Goal: Information Seeking & Learning: Learn about a topic

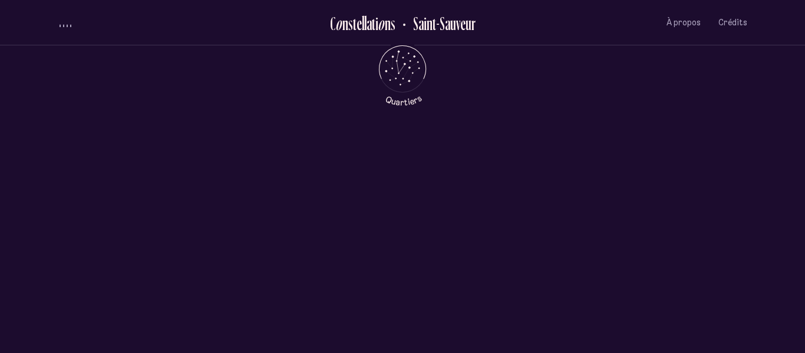
scroll to position [447, 0]
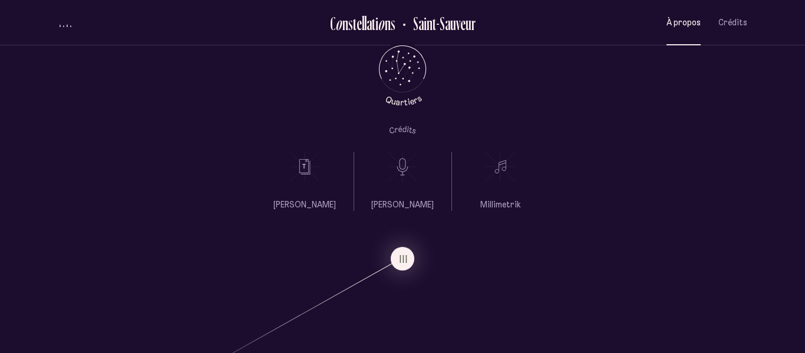
click at [690, 13] on button "À propos" at bounding box center [684, 23] width 34 height 28
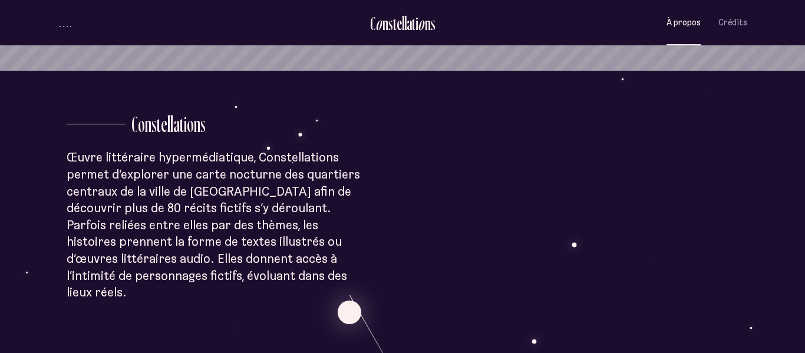
scroll to position [285, 0]
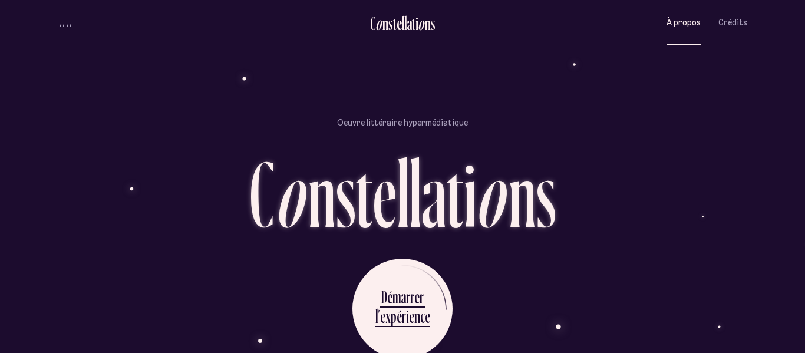
scroll to position [1011, 0]
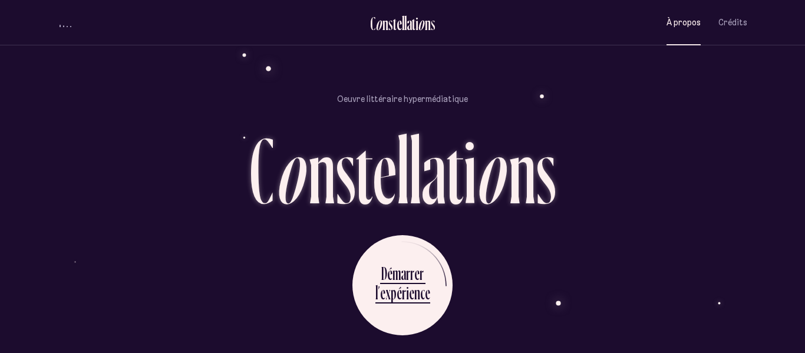
click at [407, 93] on p "Oeuvre littéraire hypermédiatique" at bounding box center [402, 99] width 131 height 12
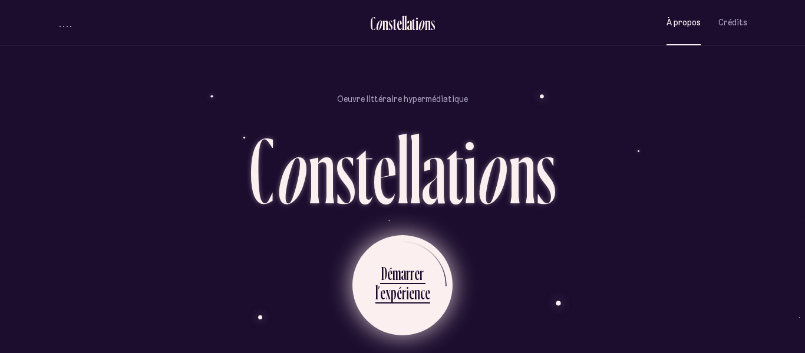
click at [400, 262] on div "m" at bounding box center [397, 273] width 8 height 23
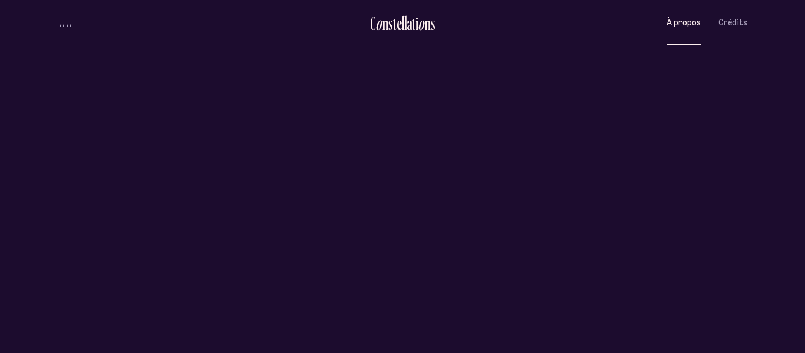
scroll to position [0, 0]
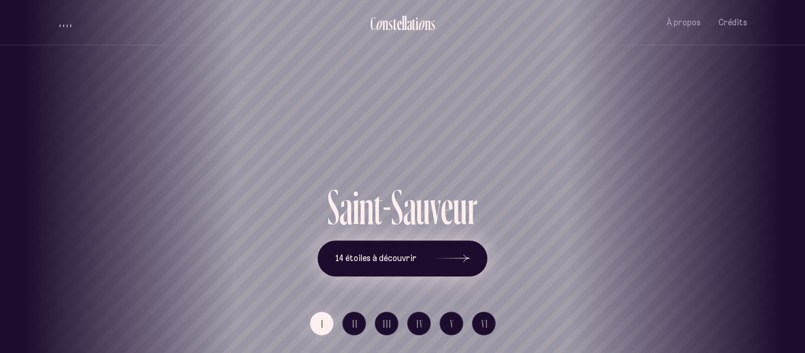
click at [388, 254] on span "14 étoiles à découvrir" at bounding box center [375, 258] width 81 height 10
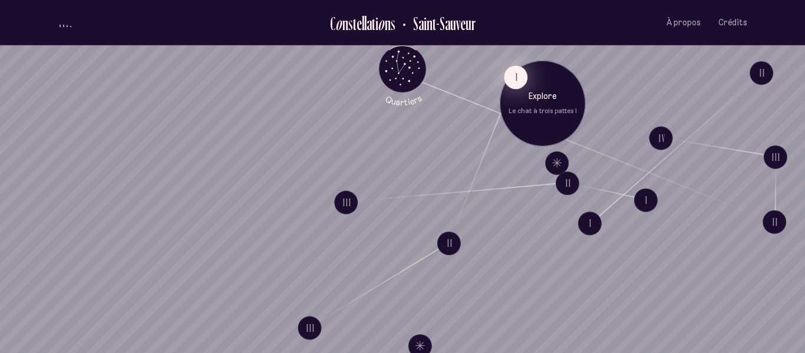
click at [513, 87] on button "I" at bounding box center [516, 77] width 24 height 24
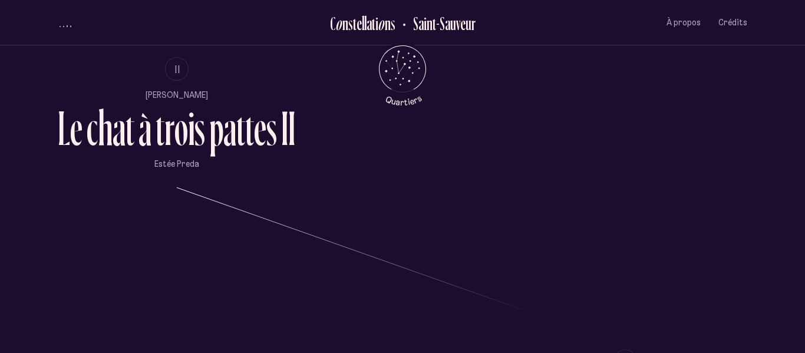
scroll to position [806, 0]
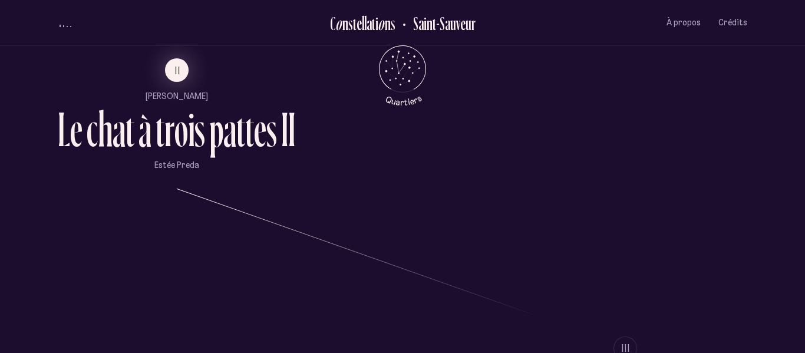
click at [219, 141] on div "p" at bounding box center [216, 129] width 14 height 49
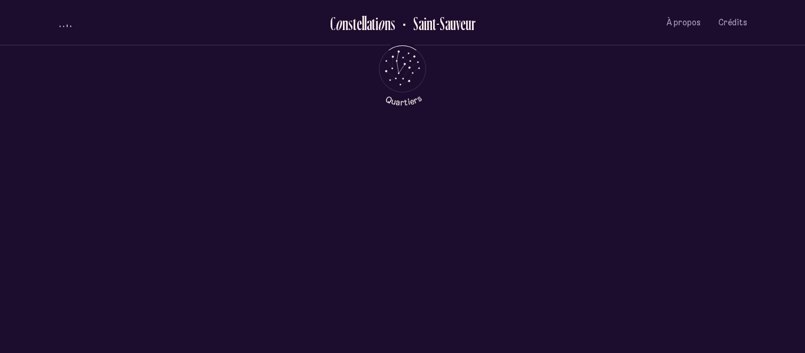
scroll to position [0, 0]
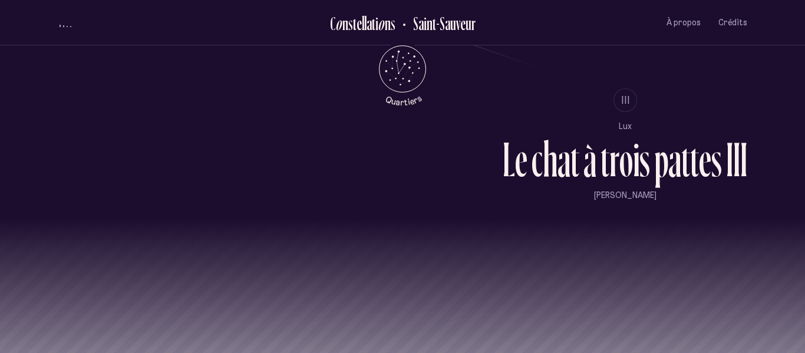
scroll to position [1055, 0]
click at [620, 157] on div "o" at bounding box center [627, 158] width 14 height 49
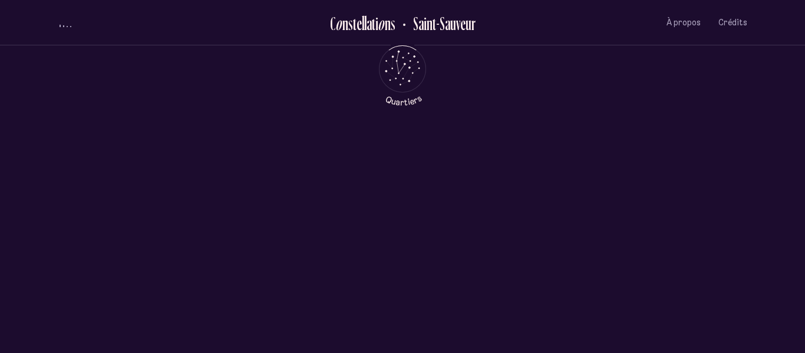
scroll to position [0, 0]
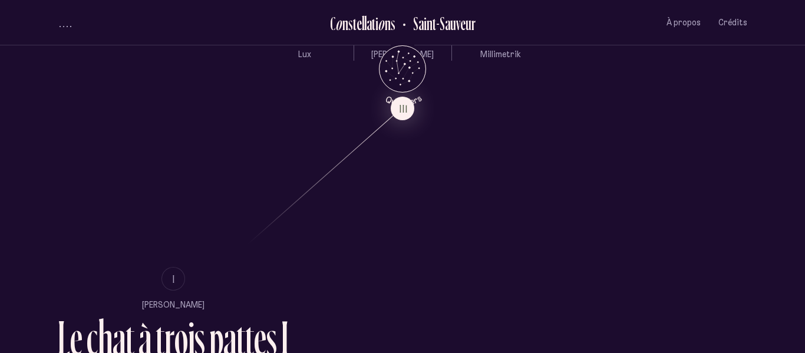
scroll to position [635, 0]
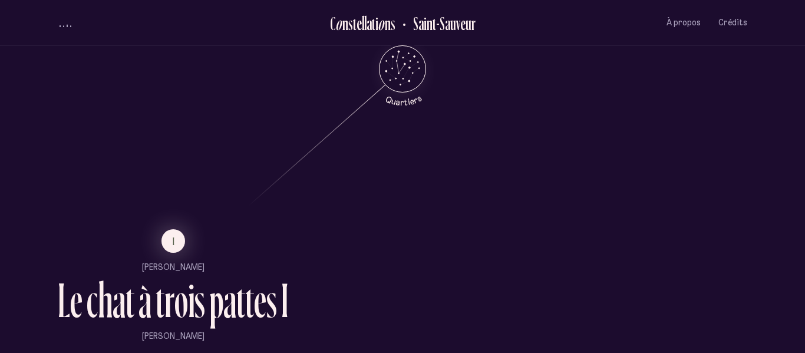
click at [227, 301] on div "a" at bounding box center [229, 300] width 13 height 49
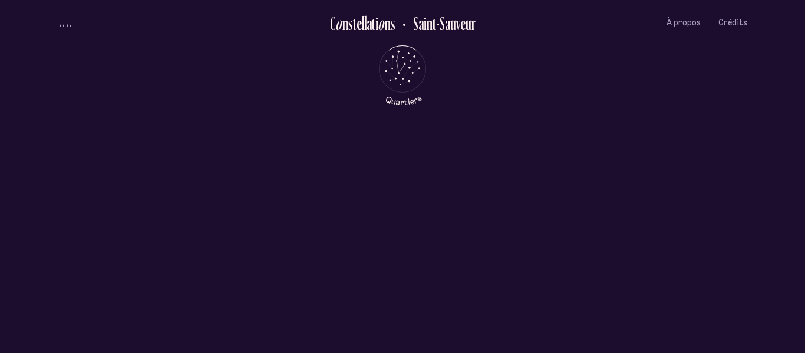
scroll to position [0, 0]
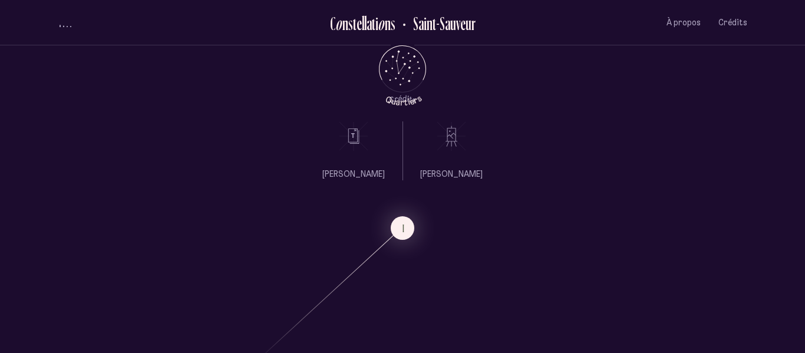
scroll to position [479, 0]
click at [399, 61] on icon "Retour au menu principal" at bounding box center [402, 67] width 35 height 35
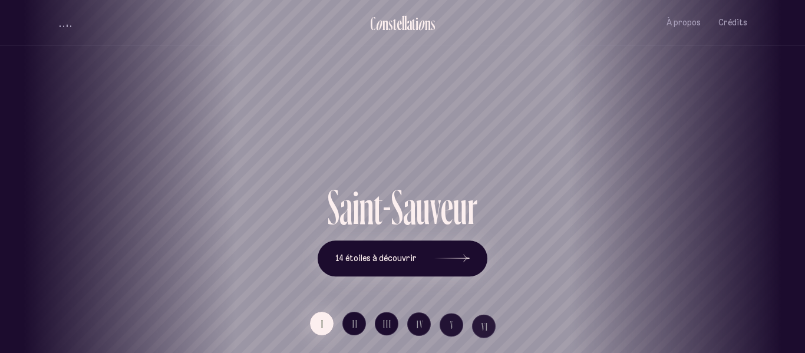
click at [400, 263] on div "[GEOGRAPHIC_DATA] [GEOGRAPHIC_DATA] [GEOGRAPHIC_DATA][PERSON_NAME][GEOGRAPHIC_D…" at bounding box center [402, 176] width 805 height 353
click at [387, 251] on button "14 étoiles à découvrir" at bounding box center [403, 259] width 170 height 37
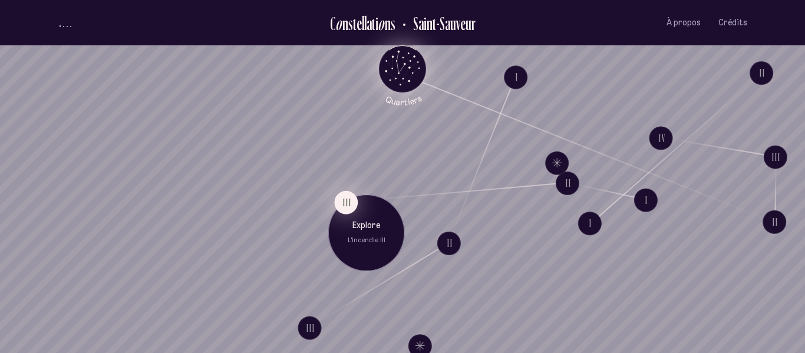
click at [347, 199] on button "III" at bounding box center [346, 202] width 24 height 24
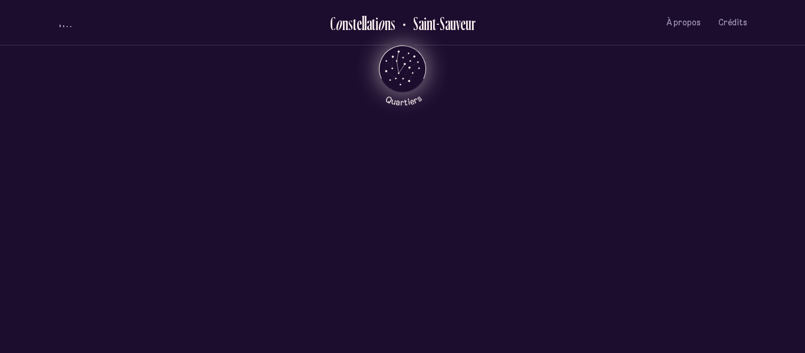
scroll to position [447, 0]
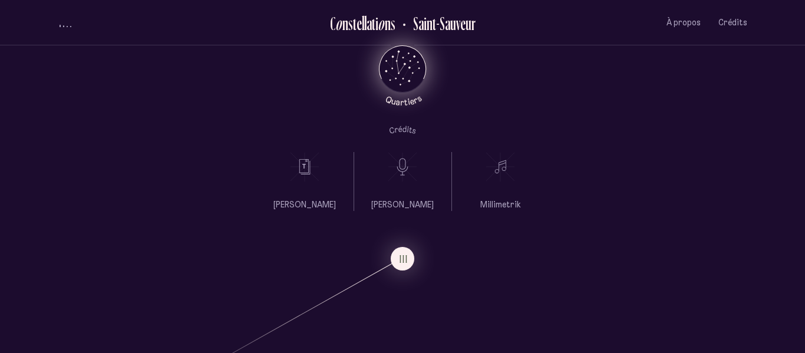
click at [402, 56] on icon "Retour au menu principal" at bounding box center [402, 67] width 35 height 35
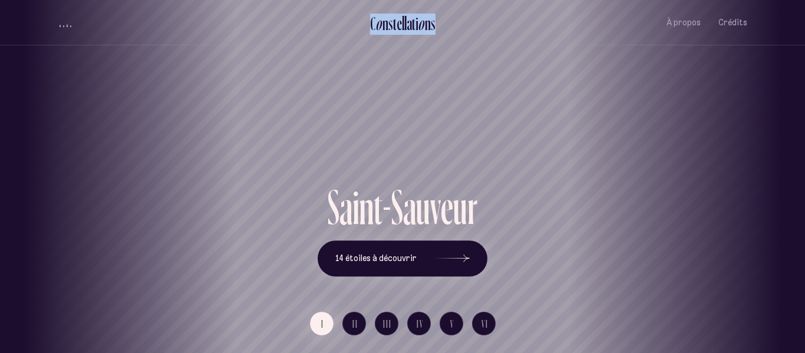
drag, startPoint x: 365, startPoint y: 27, endPoint x: 447, endPoint y: 25, distance: 82.5
click at [447, 25] on li "C o n s t e l l a t i o n s [GEOGRAPHIC_DATA]" at bounding box center [403, 23] width 224 height 28
click at [354, 327] on span "II" at bounding box center [356, 324] width 6 height 10
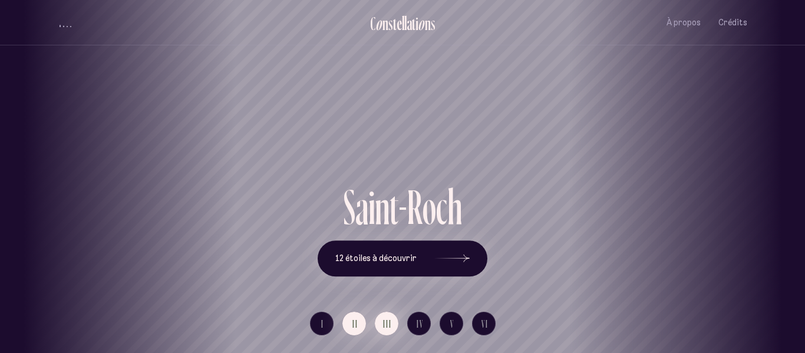
click at [385, 327] on span "III" at bounding box center [387, 324] width 9 height 10
click at [324, 325] on button "I" at bounding box center [322, 324] width 24 height 24
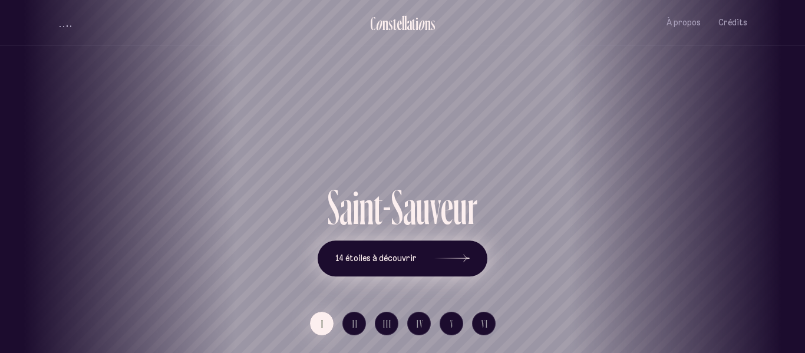
click at [394, 269] on button "14 étoiles à découvrir" at bounding box center [403, 259] width 170 height 37
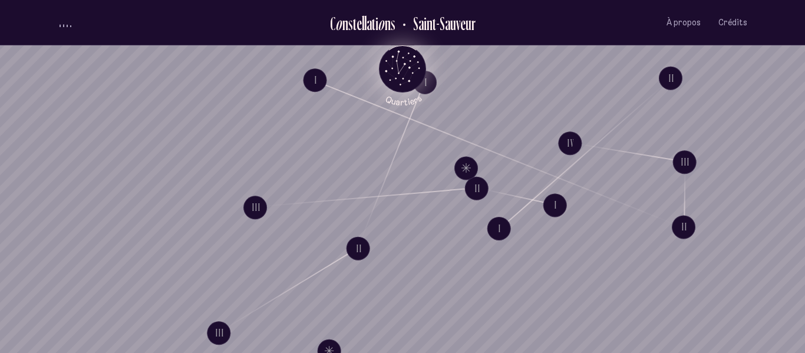
click at [427, 77] on icon "Quartiers" at bounding box center [402, 88] width 69 height 36
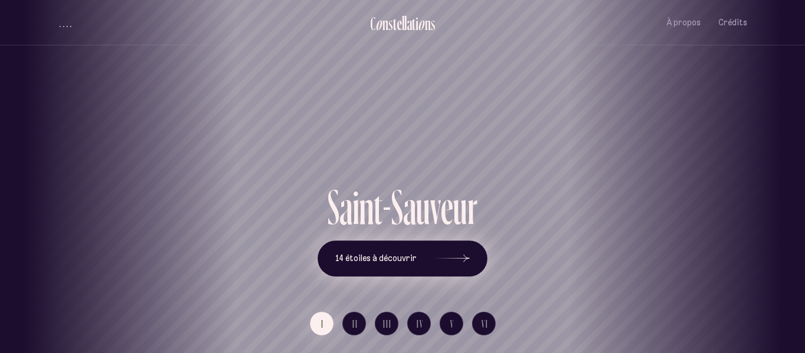
click at [367, 258] on span "14 étoiles à découvrir" at bounding box center [375, 258] width 81 height 10
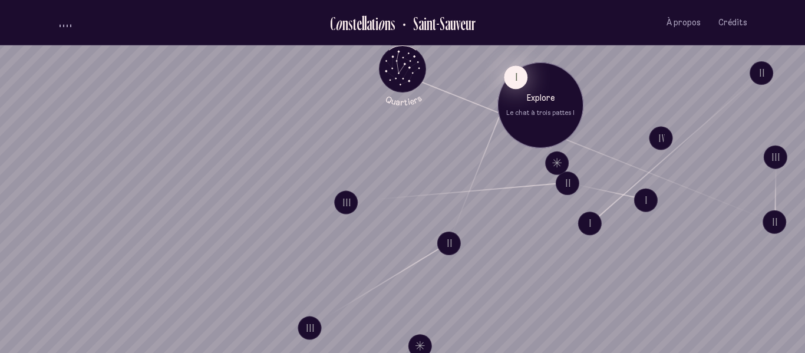
click at [517, 84] on button "I" at bounding box center [516, 77] width 24 height 24
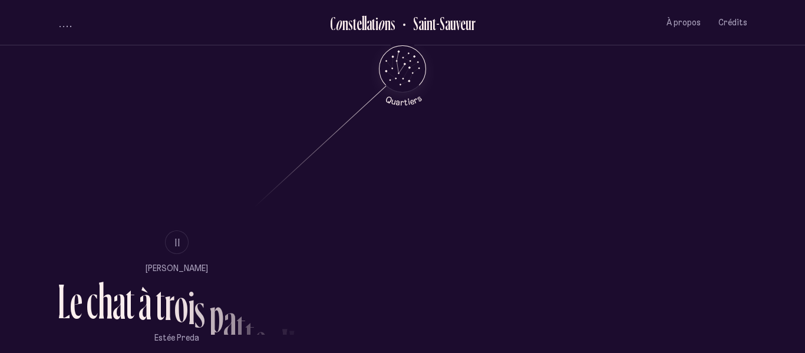
scroll to position [635, 0]
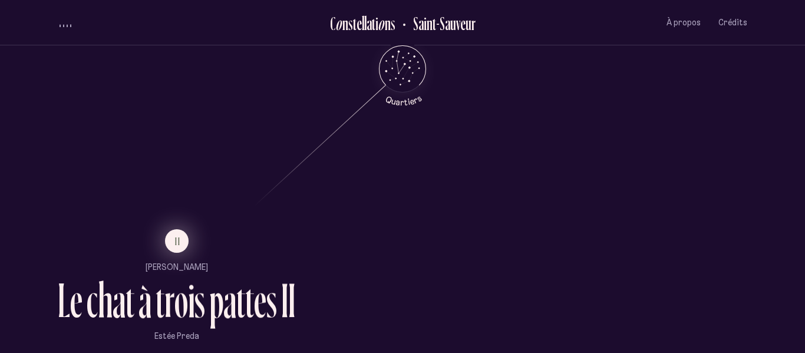
click at [179, 239] on span "II" at bounding box center [178, 241] width 6 height 10
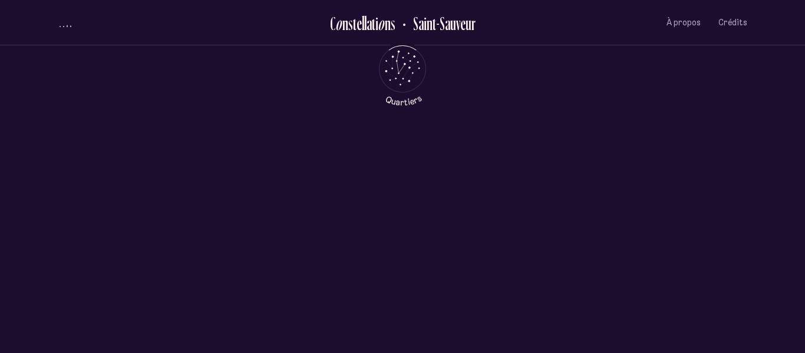
scroll to position [0, 0]
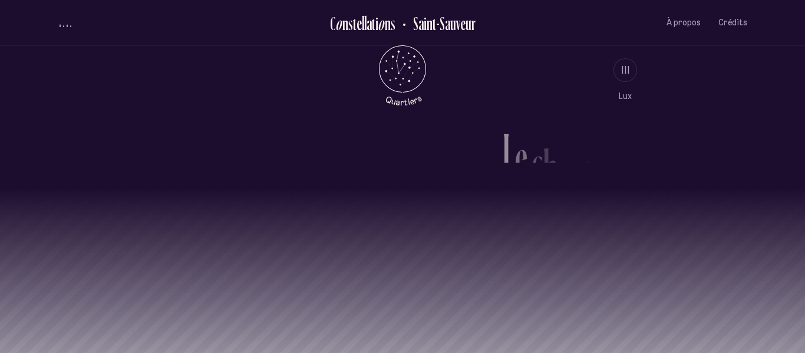
scroll to position [1086, 0]
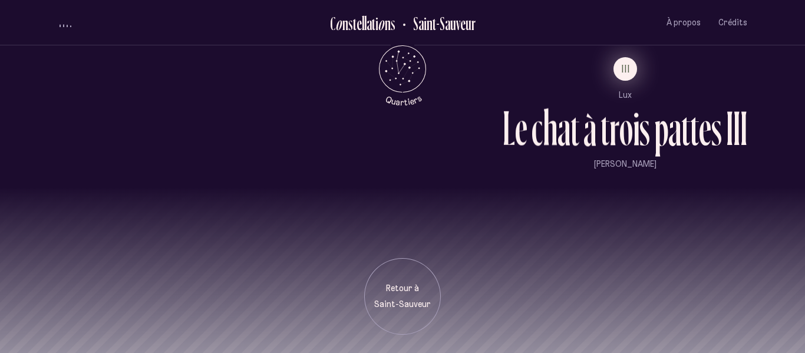
click at [624, 77] on button "III" at bounding box center [626, 69] width 24 height 24
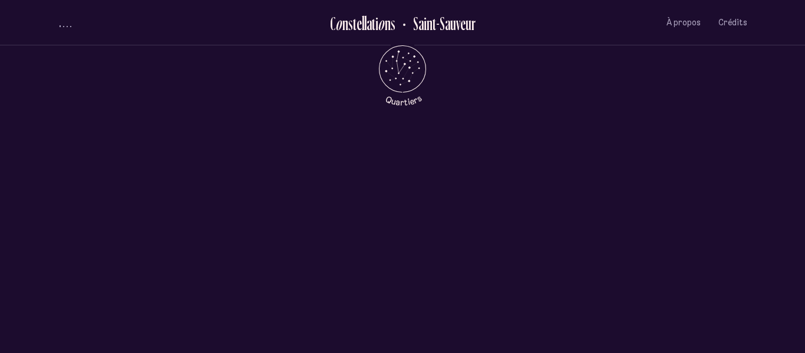
scroll to position [0, 0]
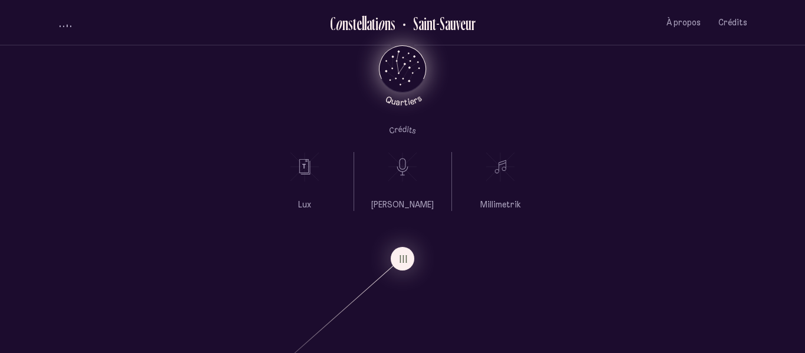
click at [407, 62] on icon "Retour au menu principal" at bounding box center [402, 67] width 35 height 35
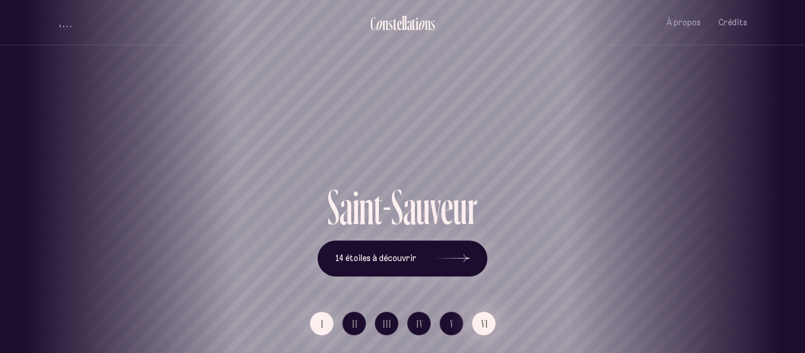
click at [484, 321] on span "VI" at bounding box center [485, 324] width 7 height 10
click at [454, 322] on button "V" at bounding box center [452, 324] width 24 height 24
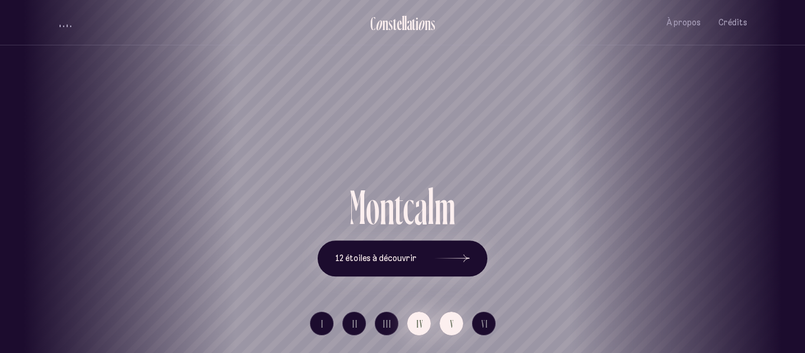
click at [420, 322] on span "IV" at bounding box center [420, 324] width 7 height 10
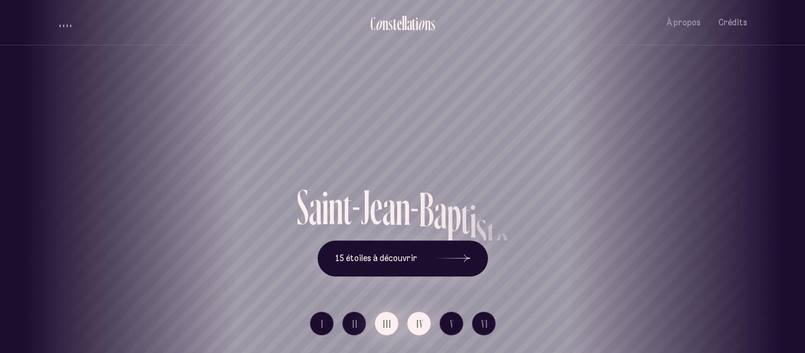
click at [390, 322] on span "III" at bounding box center [387, 324] width 9 height 10
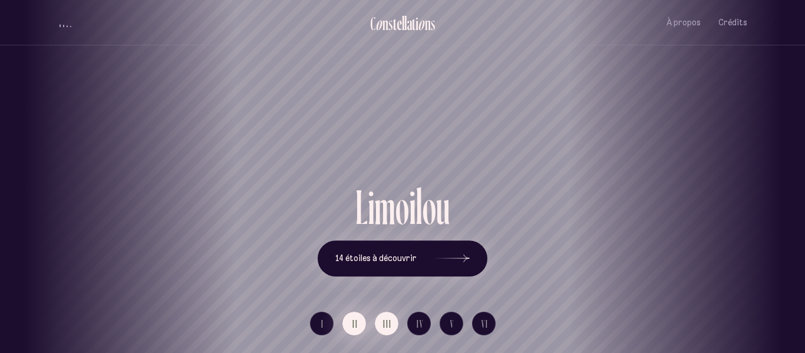
click at [355, 321] on span "II" at bounding box center [356, 324] width 6 height 10
click at [326, 324] on button "I" at bounding box center [322, 324] width 24 height 24
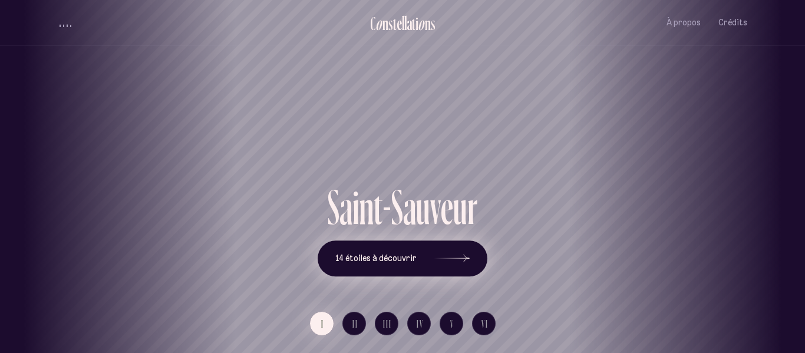
click at [391, 262] on span "14 étoiles à découvrir" at bounding box center [375, 258] width 81 height 10
